Goal: Task Accomplishment & Management: Manage account settings

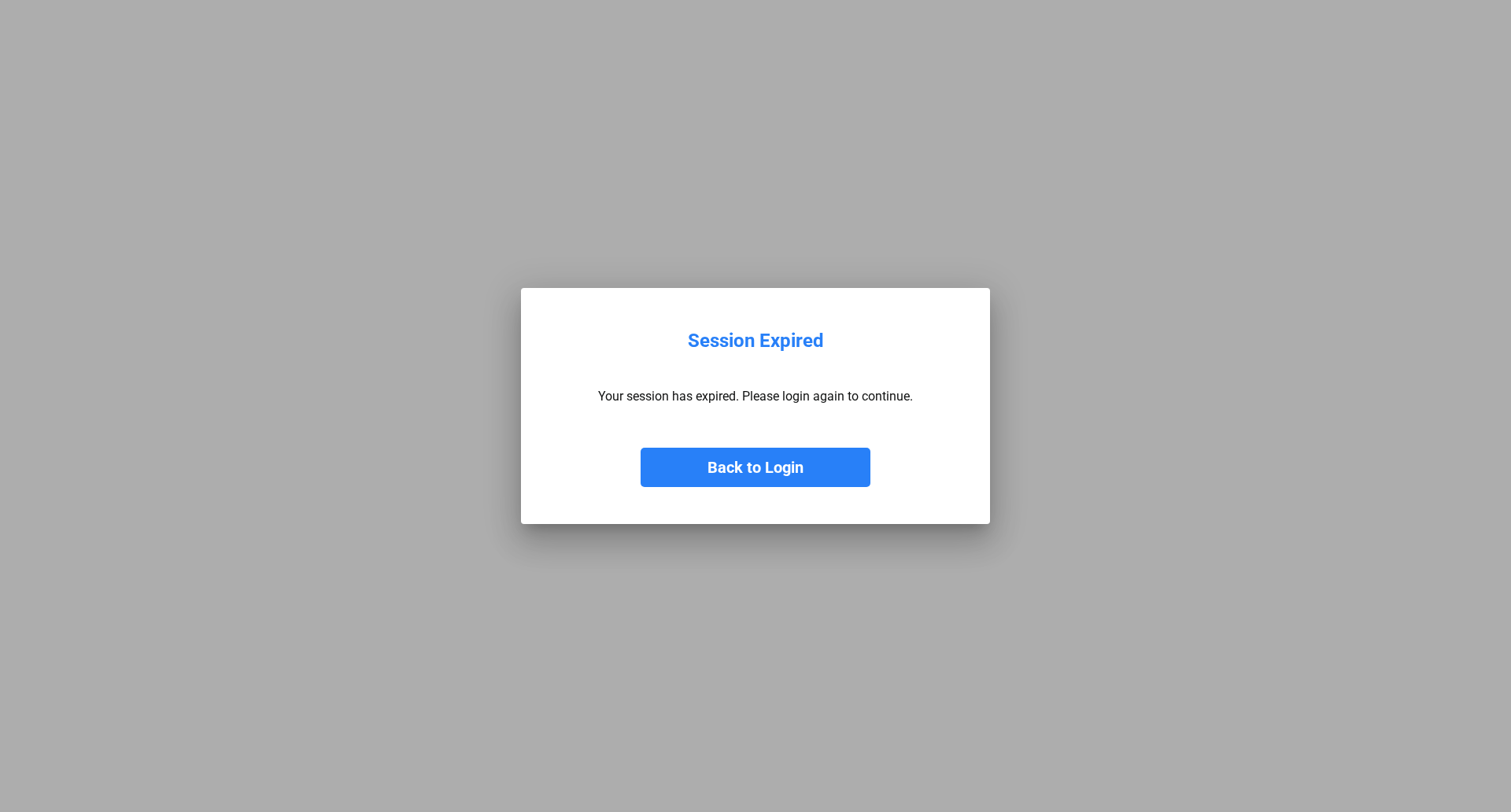
click at [763, 475] on button "Back to Login" at bounding box center [756, 467] width 230 height 39
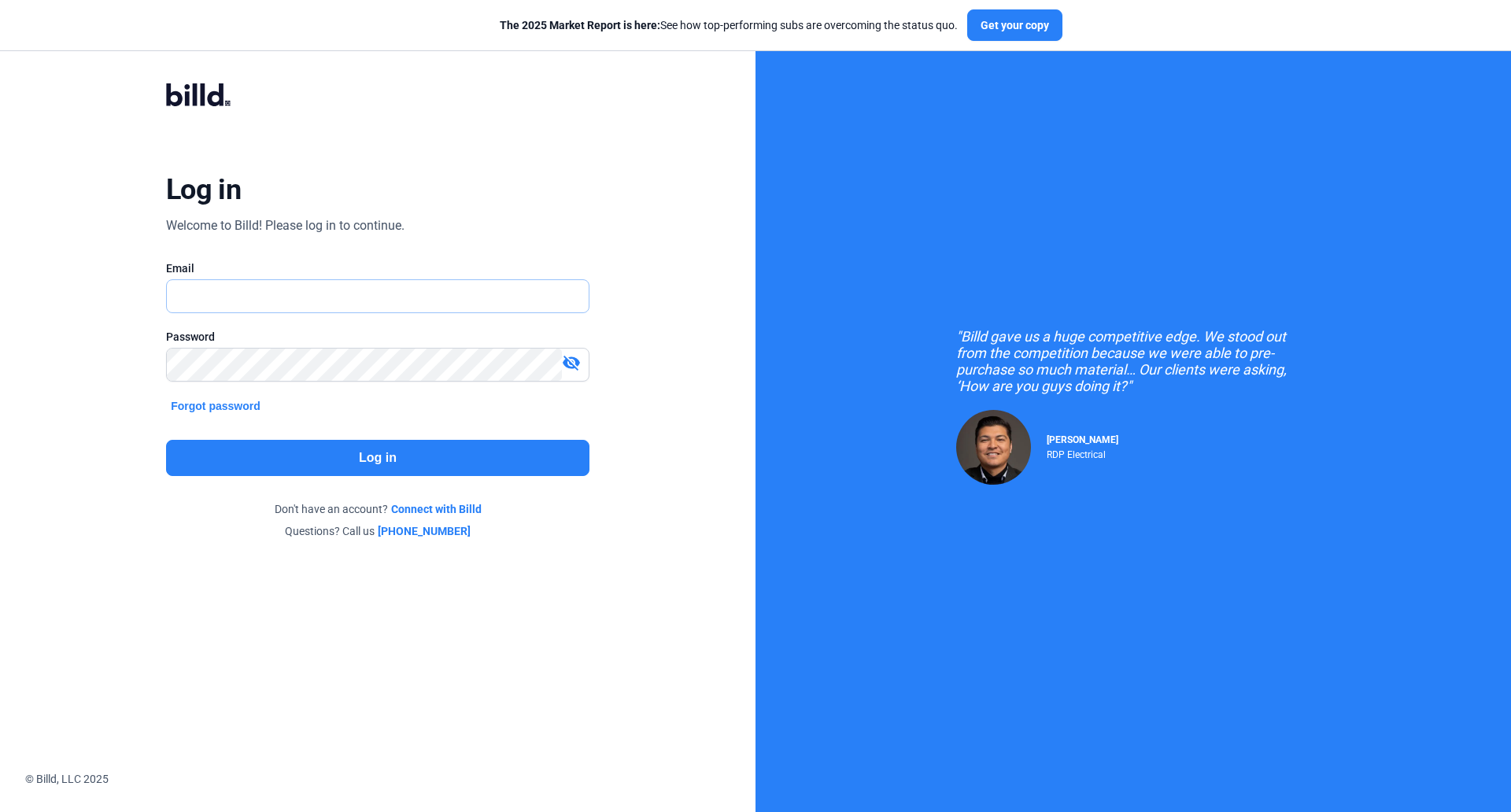
type input "[EMAIL_ADDRESS][DOMAIN_NAME]"
click at [385, 471] on button "Log in" at bounding box center [378, 458] width 424 height 36
